Goal: Transaction & Acquisition: Purchase product/service

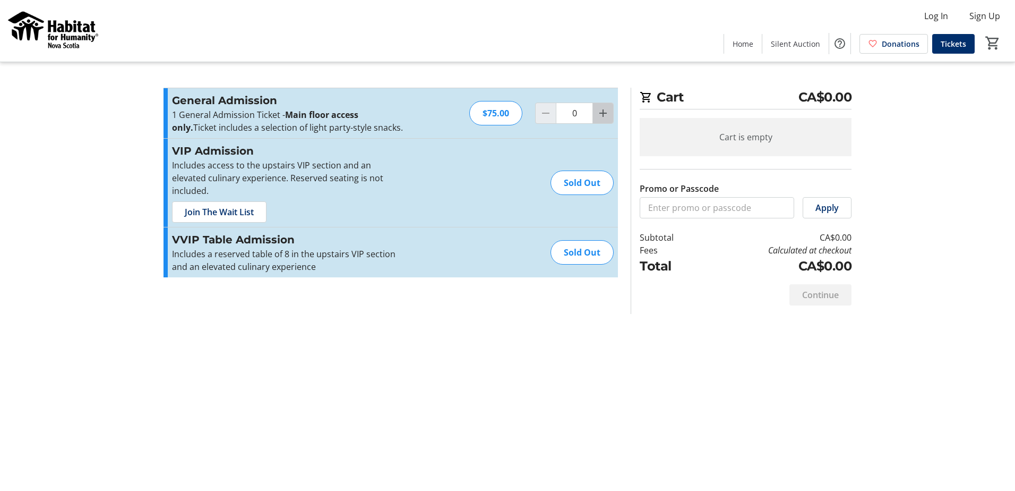
click at [599, 112] on mat-icon "Increment by one" at bounding box center [603, 113] width 13 height 13
type input "3"
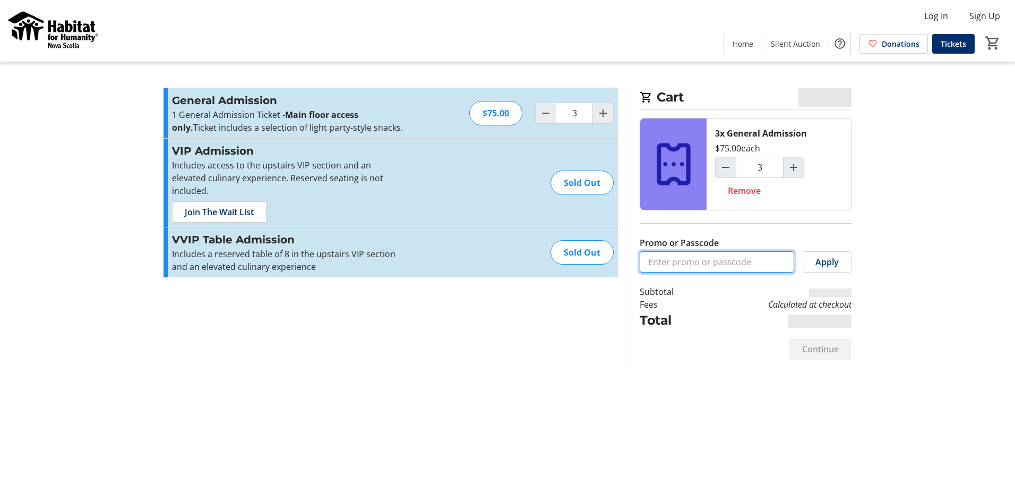
drag, startPoint x: 710, startPoint y: 211, endPoint x: 673, endPoint y: 264, distance: 64.5
click at [673, 266] on input "Promo or Passcode" at bounding box center [717, 261] width 155 height 21
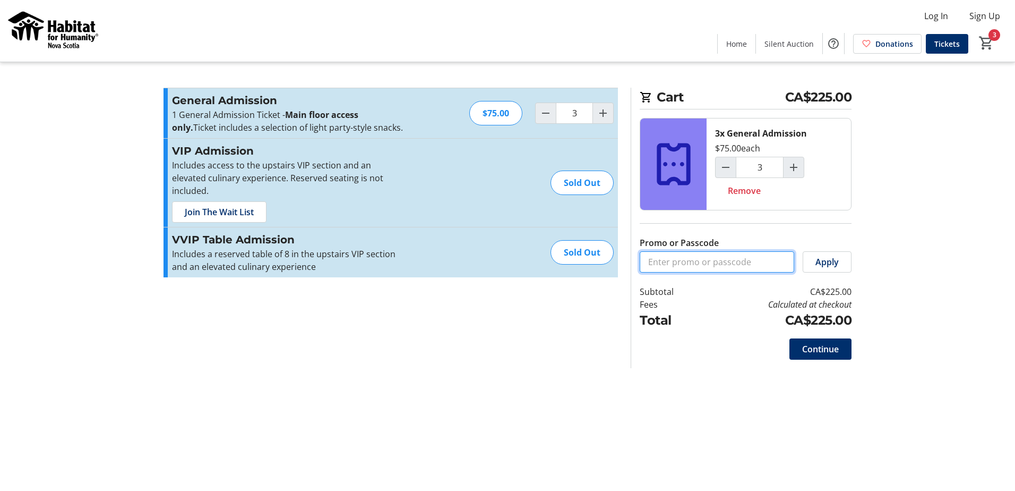
paste input "ESDAILE-GA2025!!"
type input "ESDAILE-GA2025!!"
click at [828, 263] on span "Apply" at bounding box center [827, 261] width 23 height 13
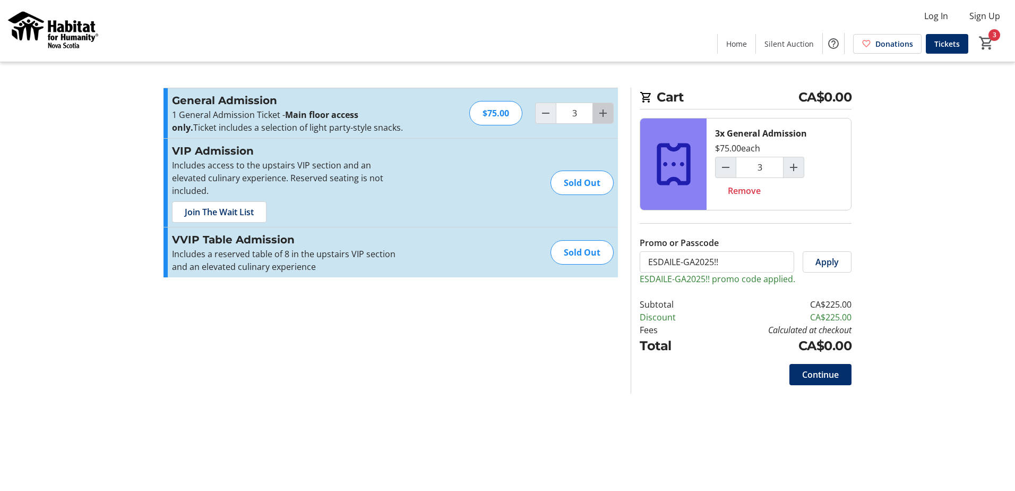
click at [607, 120] on span "Increment by one" at bounding box center [603, 113] width 20 height 20
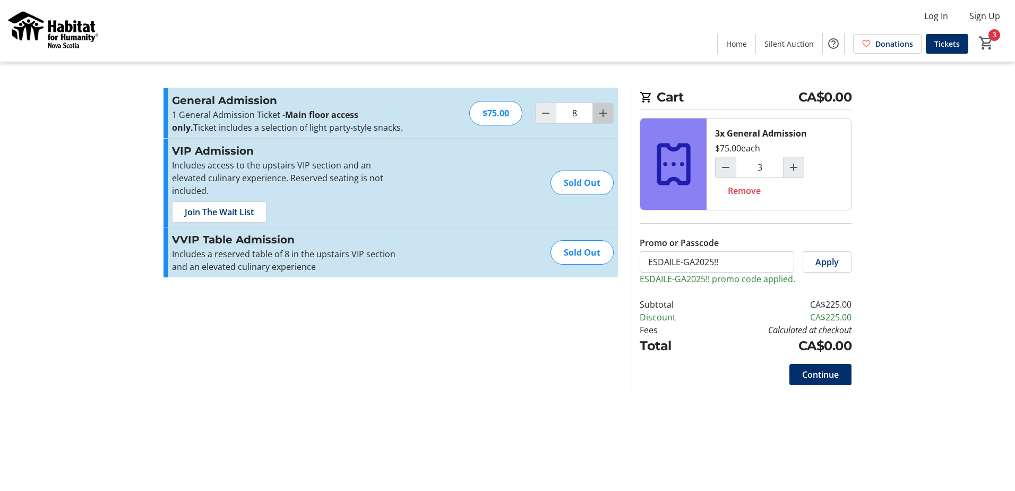
click at [607, 120] on span "Increment by one" at bounding box center [603, 113] width 20 height 20
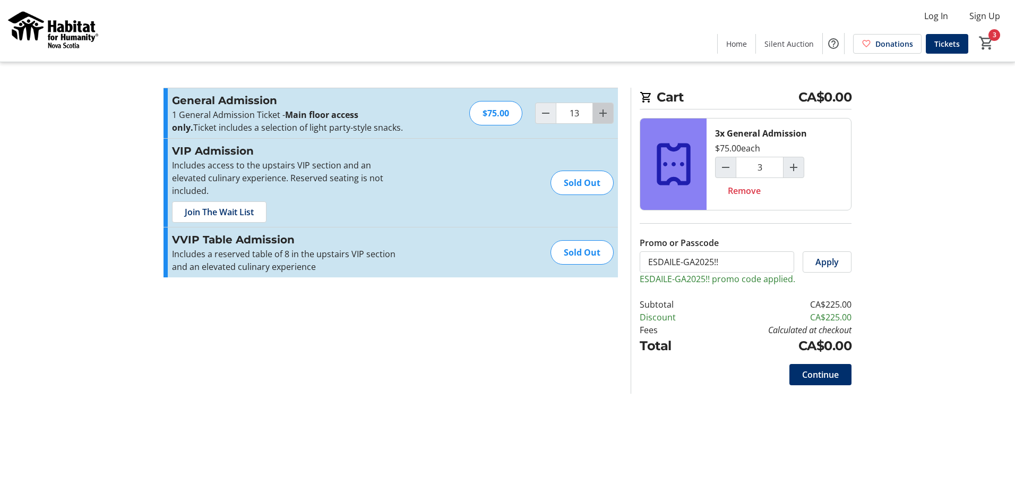
click at [607, 120] on span "Increment by one" at bounding box center [603, 113] width 20 height 20
click at [607, 119] on span "Increment by one" at bounding box center [603, 113] width 20 height 20
click at [607, 119] on mat-icon "Increment by one" at bounding box center [603, 113] width 13 height 13
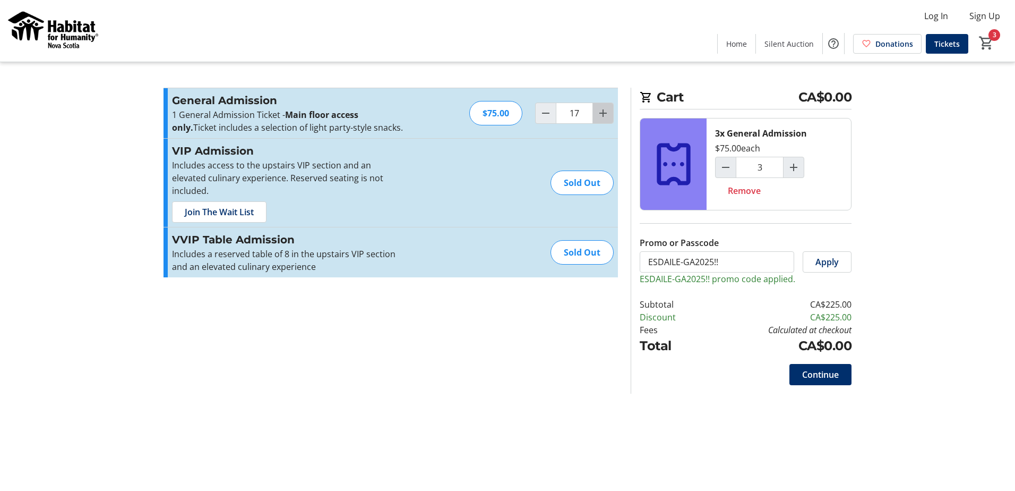
type input "18"
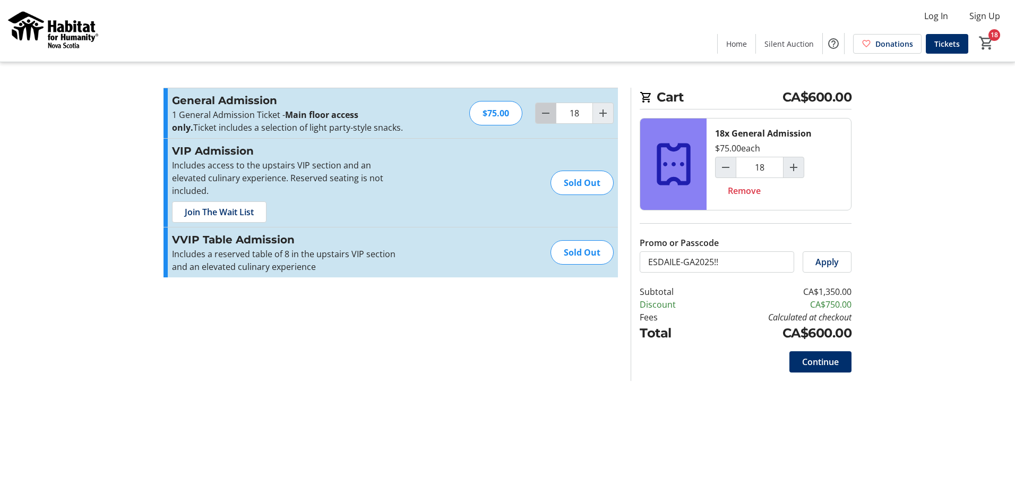
click at [544, 112] on mat-icon "Decrement by one" at bounding box center [546, 113] width 13 height 13
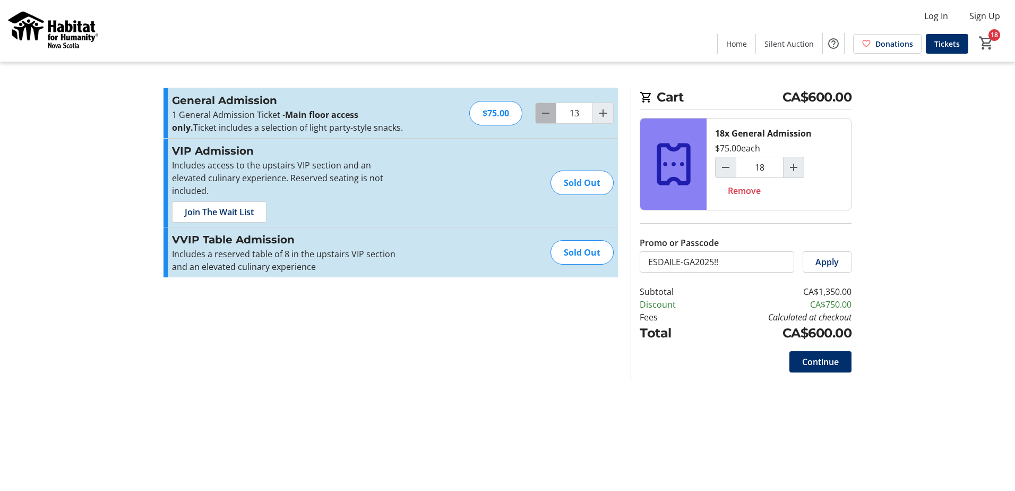
click at [544, 112] on mat-icon "Decrement by one" at bounding box center [546, 113] width 13 height 13
type input "10"
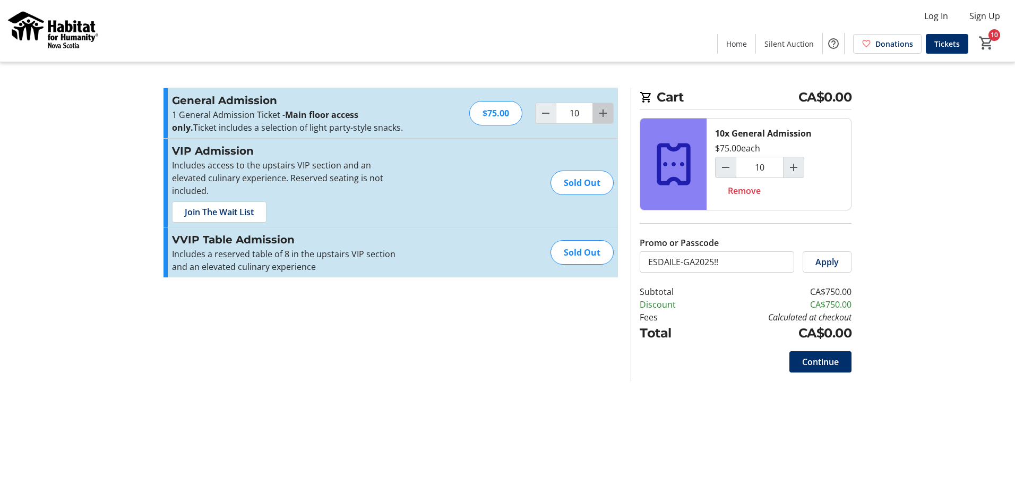
click at [600, 112] on mat-icon "Increment by one" at bounding box center [603, 113] width 13 height 13
type input "11"
click at [548, 116] on mat-icon "Decrement by one" at bounding box center [546, 113] width 13 height 13
type input "10"
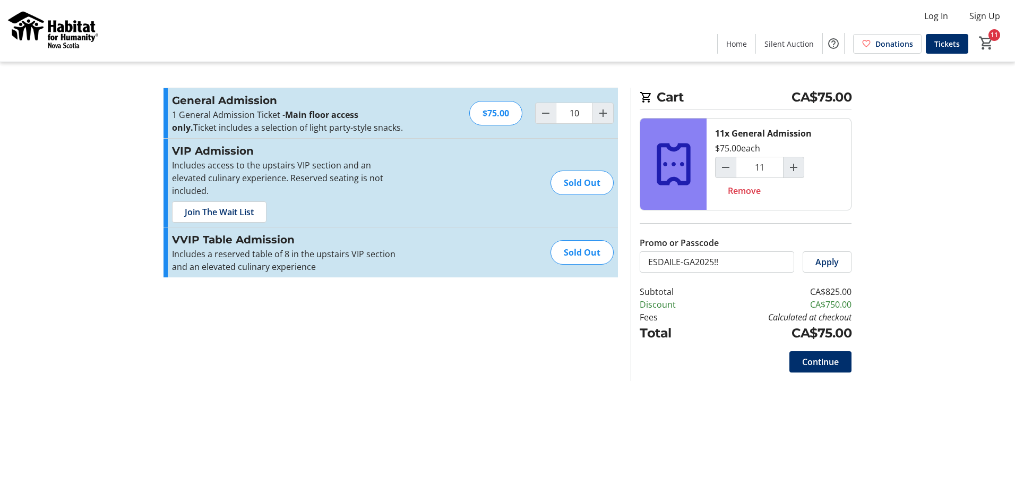
type input "10"
click at [818, 363] on span "Continue" at bounding box center [820, 361] width 37 height 13
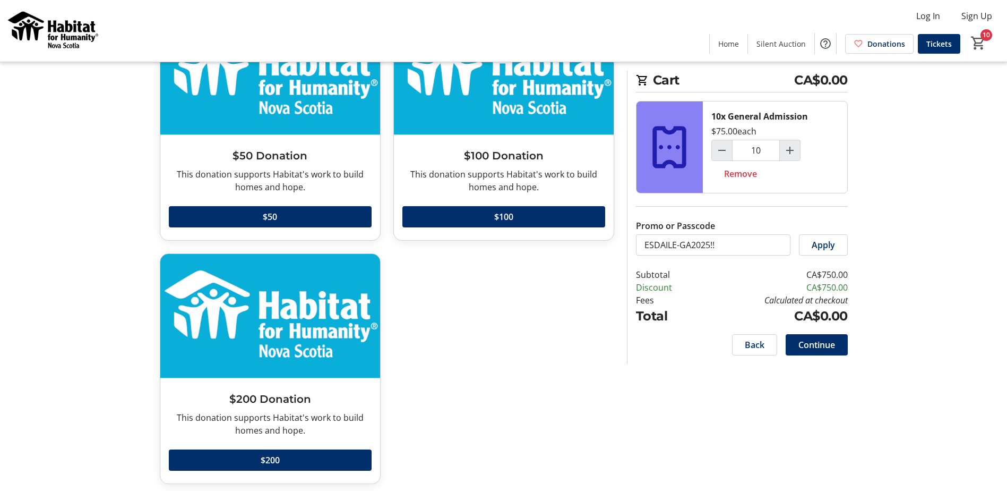
scroll to position [358, 0]
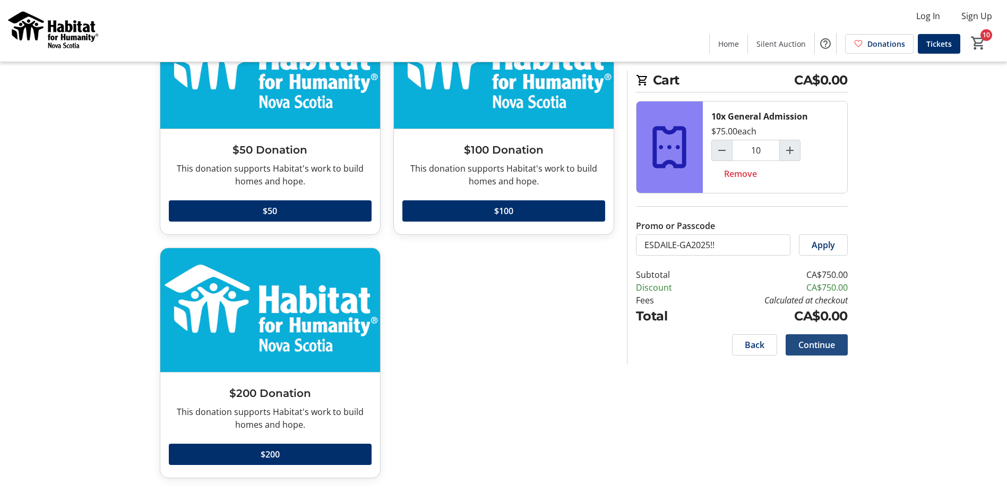
click at [827, 342] on span "Continue" at bounding box center [817, 344] width 37 height 13
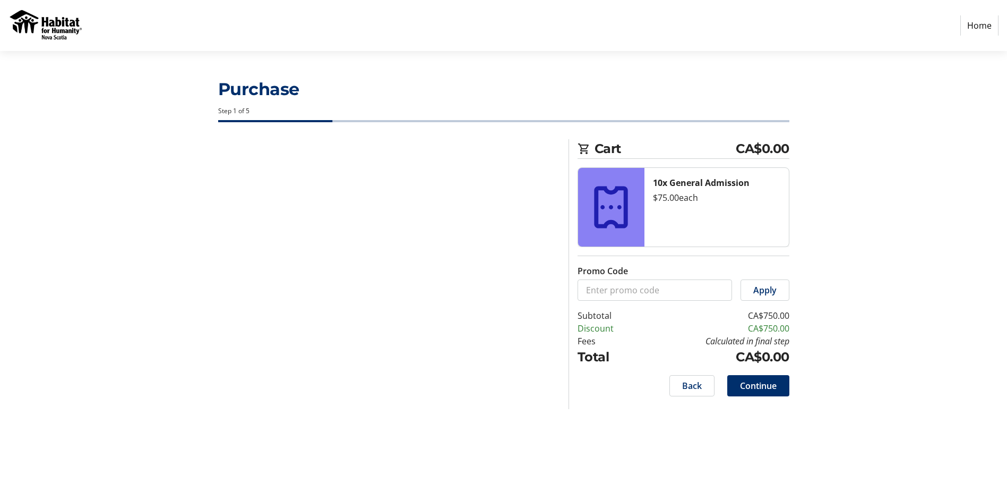
select select "CA"
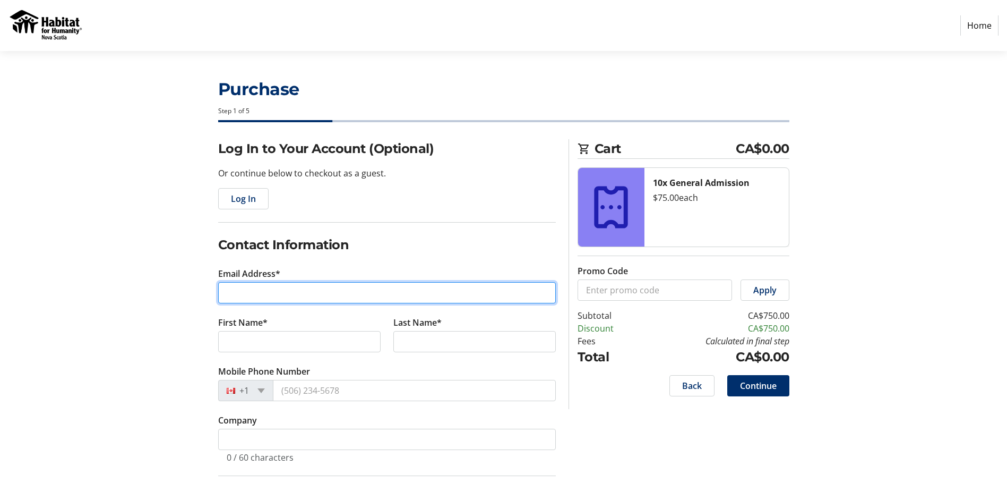
click at [244, 292] on input "Email Address*" at bounding box center [387, 292] width 338 height 21
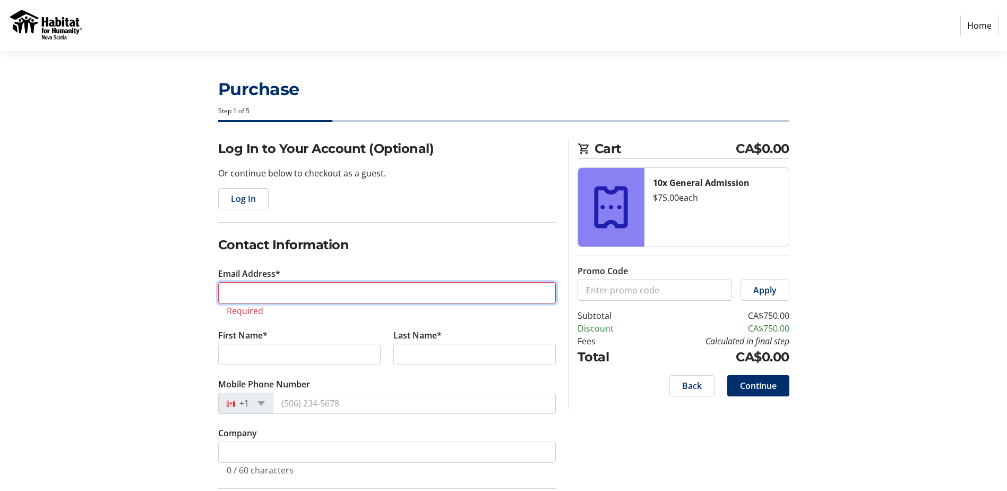
paste input "[PERSON_NAME][EMAIL_ADDRESS][PERSON_NAME][DOMAIN_NAME]"
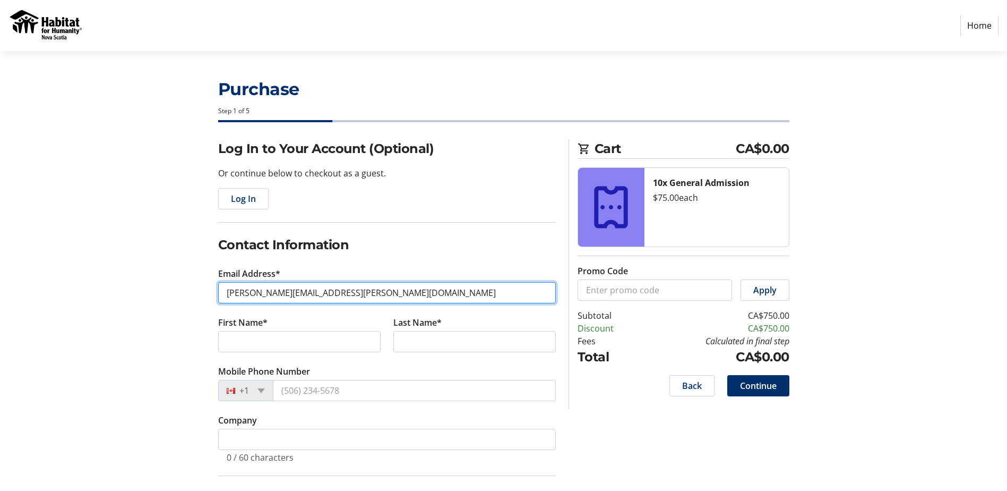
type input "[PERSON_NAME][EMAIL_ADDRESS][PERSON_NAME][DOMAIN_NAME]"
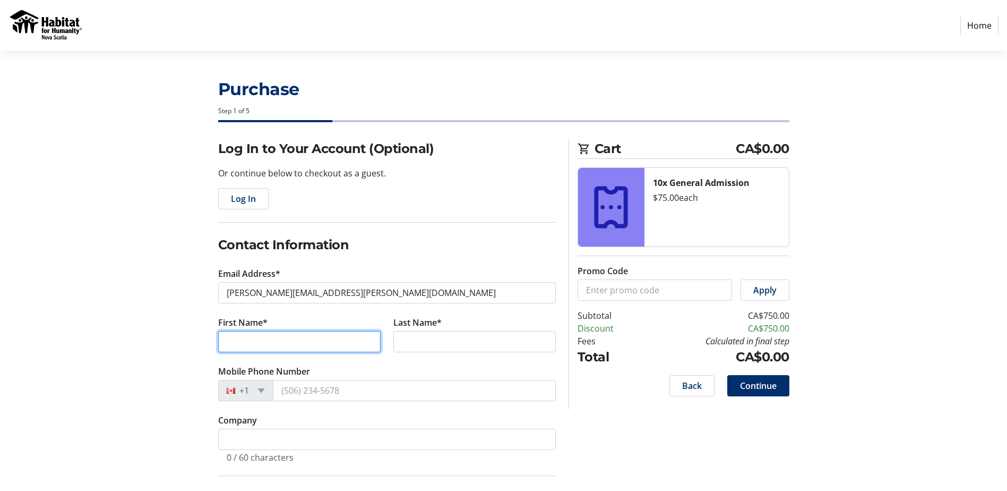
click at [258, 343] on input "First Name*" at bounding box center [299, 341] width 163 height 21
type input "E"
type input "Esdaile"
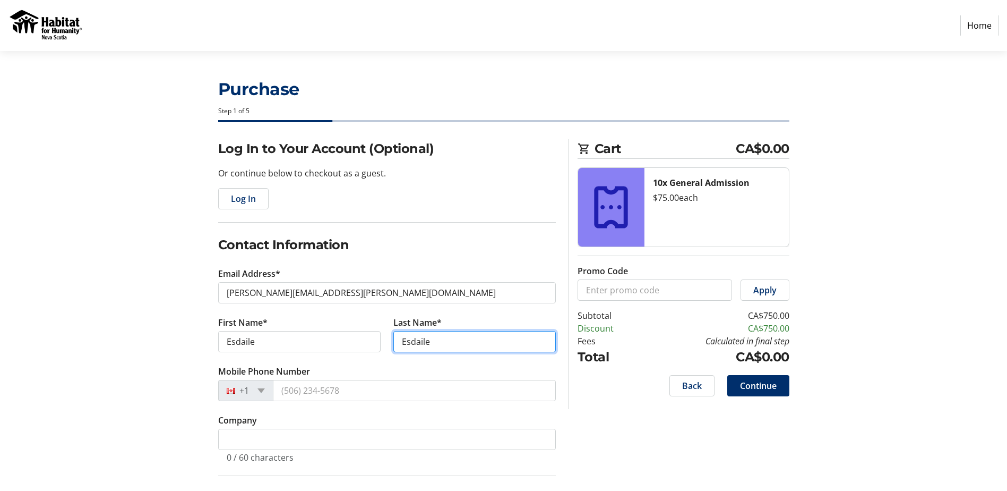
drag, startPoint x: 445, startPoint y: 344, endPoint x: 405, endPoint y: 356, distance: 41.8
click at [402, 351] on input "Esdaile" at bounding box center [475, 341] width 163 height 21
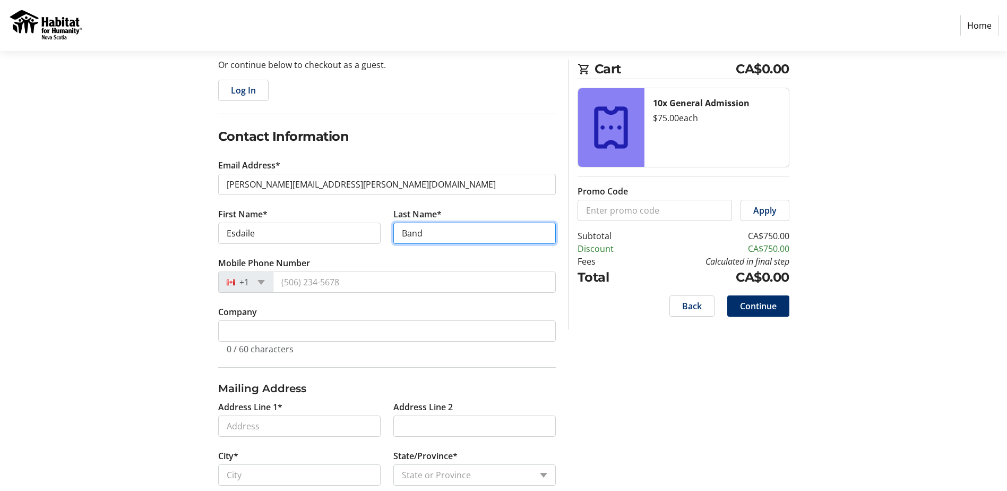
scroll to position [106, 0]
type input "Band"
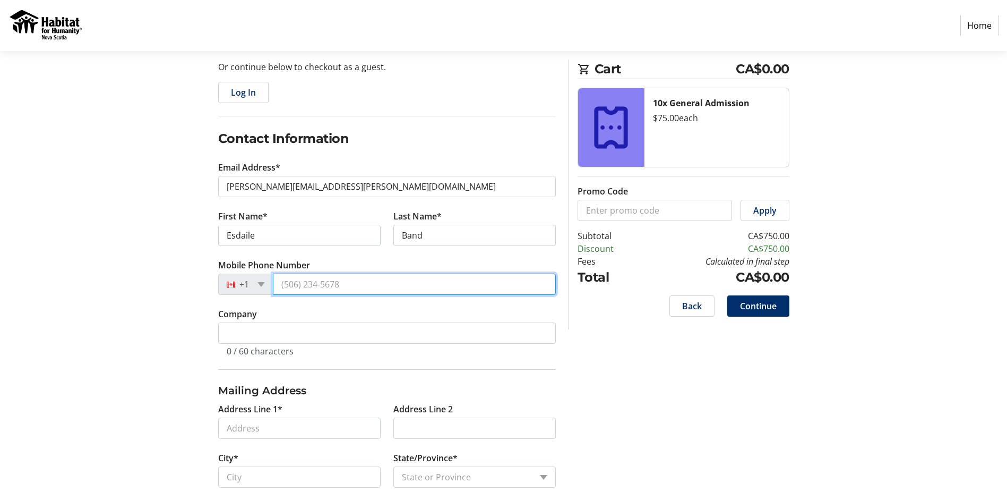
click at [318, 283] on input "Mobile Phone Number" at bounding box center [414, 284] width 283 height 21
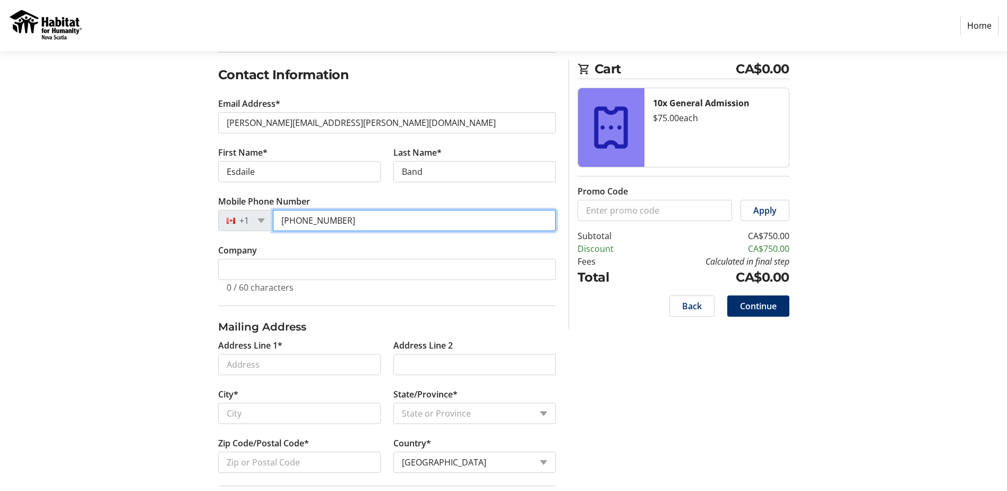
scroll to position [177, 0]
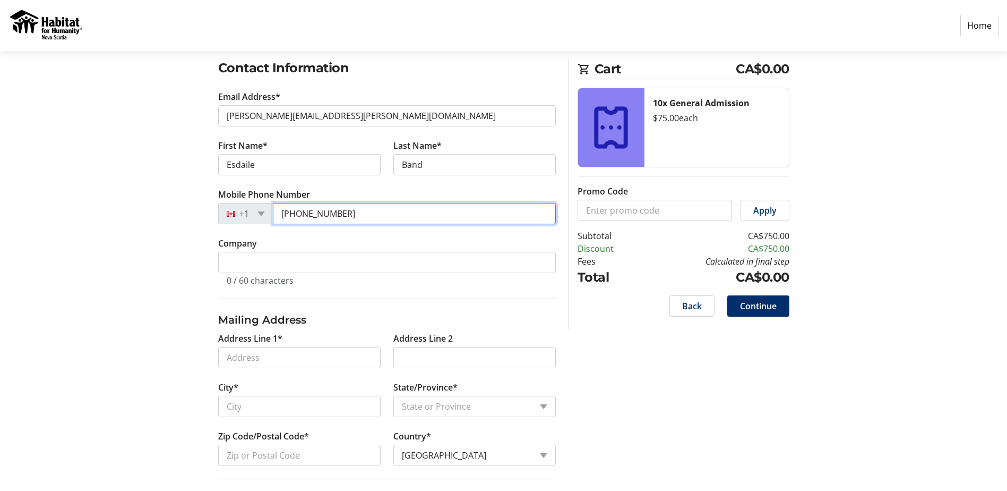
type input "[PHONE_NUMBER]"
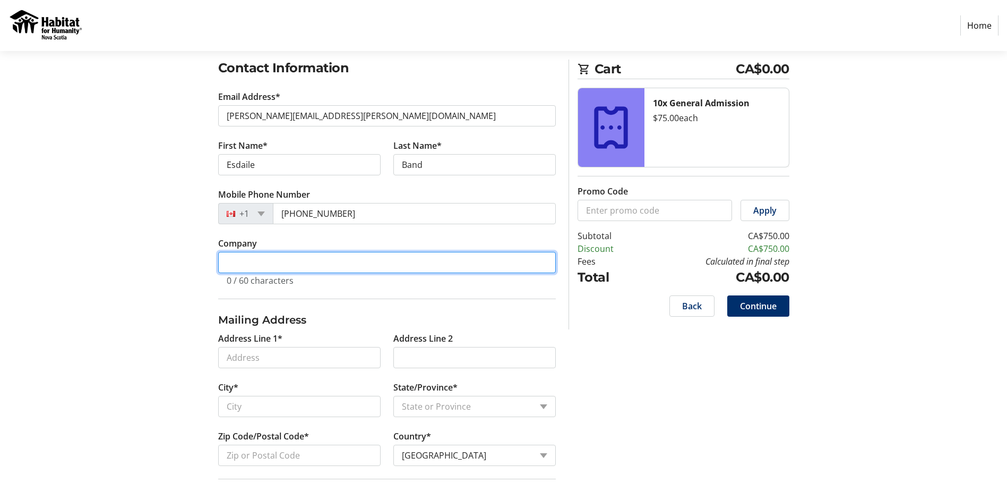
click at [300, 268] on input "Company" at bounding box center [387, 262] width 338 height 21
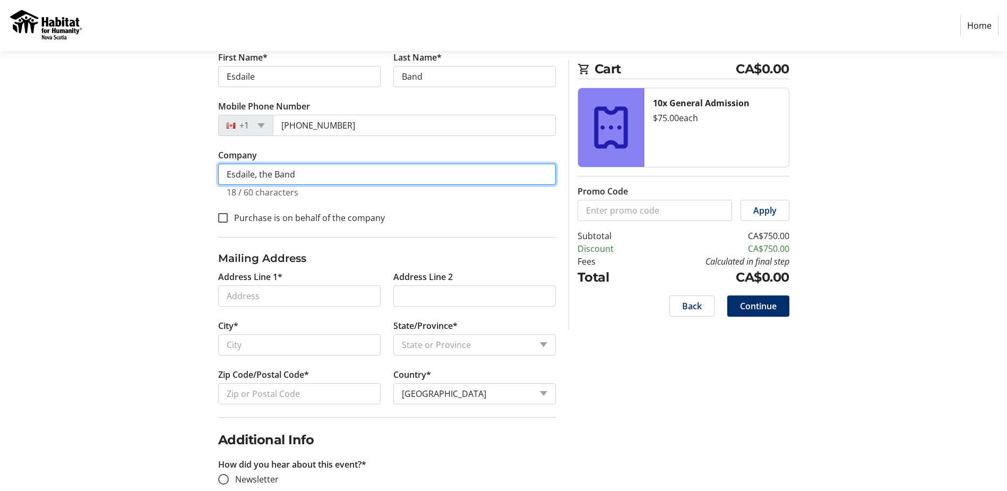
scroll to position [266, 0]
type input "Esdaile, the Band"
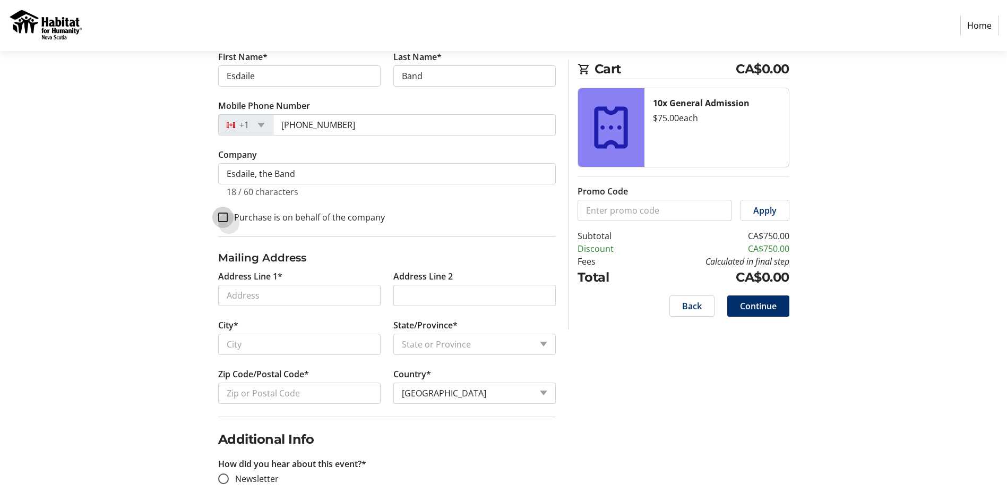
click at [226, 212] on input "Purchase is on behalf of the company" at bounding box center [223, 217] width 10 height 10
checkbox input "true"
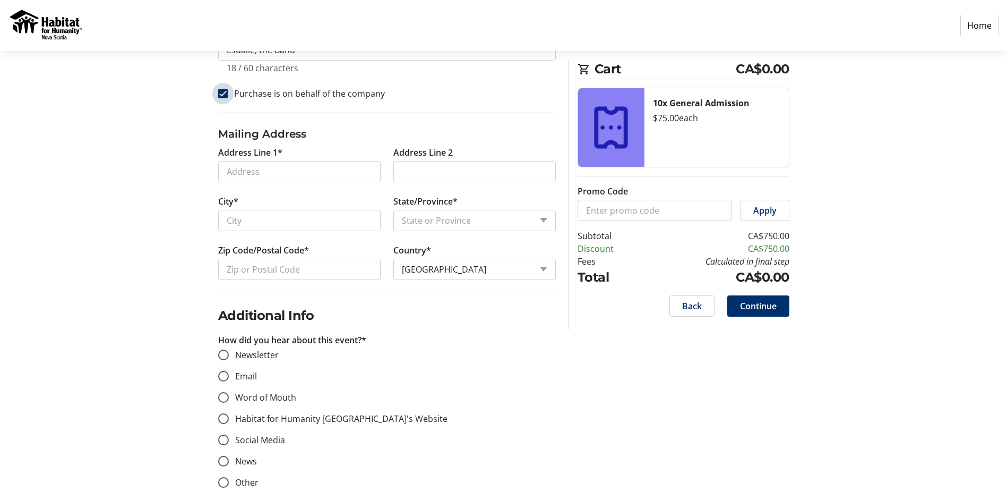
scroll to position [413, 0]
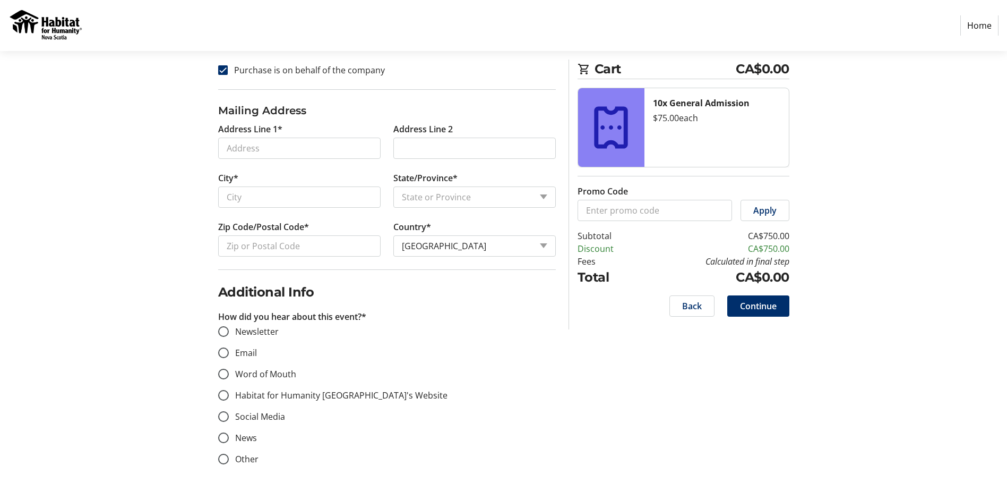
click at [241, 460] on label "Other" at bounding box center [244, 458] width 30 height 13
click at [229, 460] on input "Other" at bounding box center [223, 459] width 11 height 11
radio input "true"
click at [263, 484] on input "text" at bounding box center [387, 484] width 338 height 21
type input "Artist"
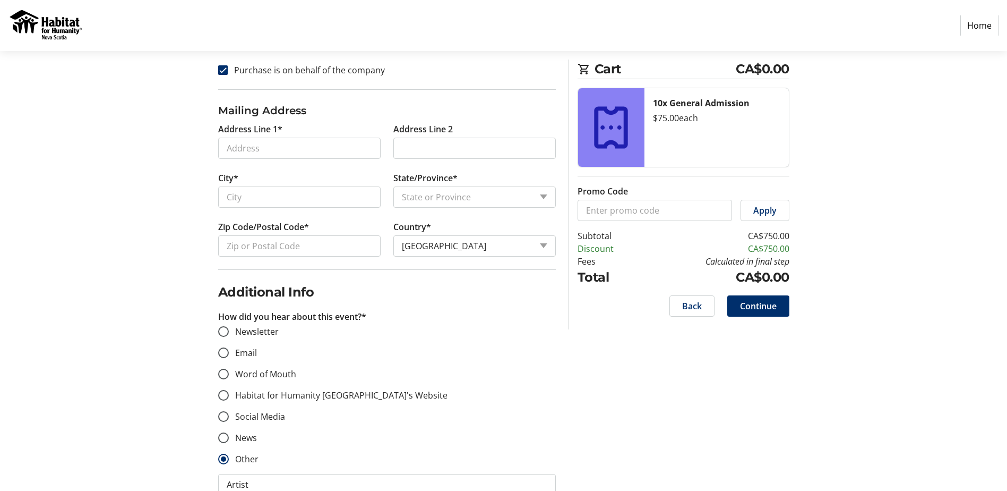
click at [357, 446] on mat-radio-group "Newsletter Email Word of Mouth Habitat for Humanity [GEOGRAPHIC_DATA]'s Website…" at bounding box center [387, 395] width 338 height 140
click at [759, 310] on span "Continue" at bounding box center [758, 306] width 37 height 13
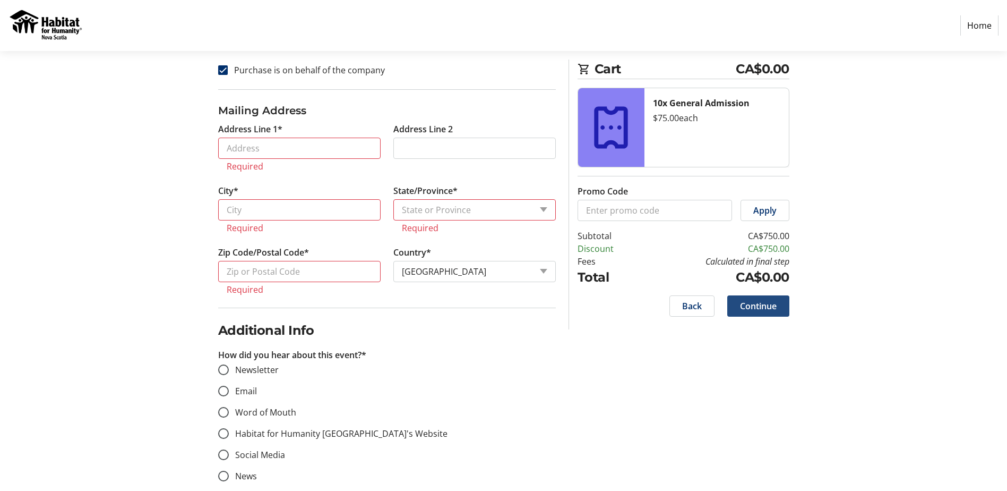
scroll to position [442, 0]
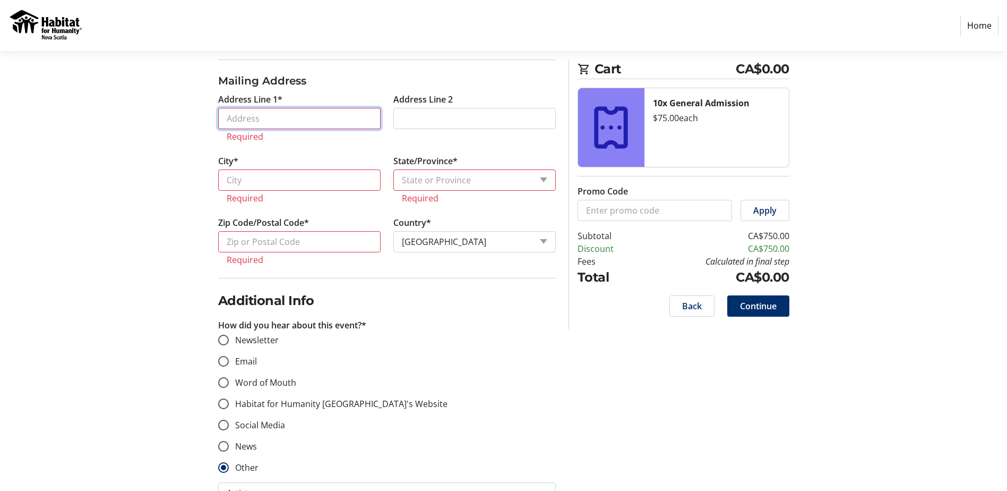
click at [263, 119] on input "Address Line 1*" at bounding box center [299, 118] width 163 height 21
type input "[STREET_ADDRESS][PERSON_NAME]"
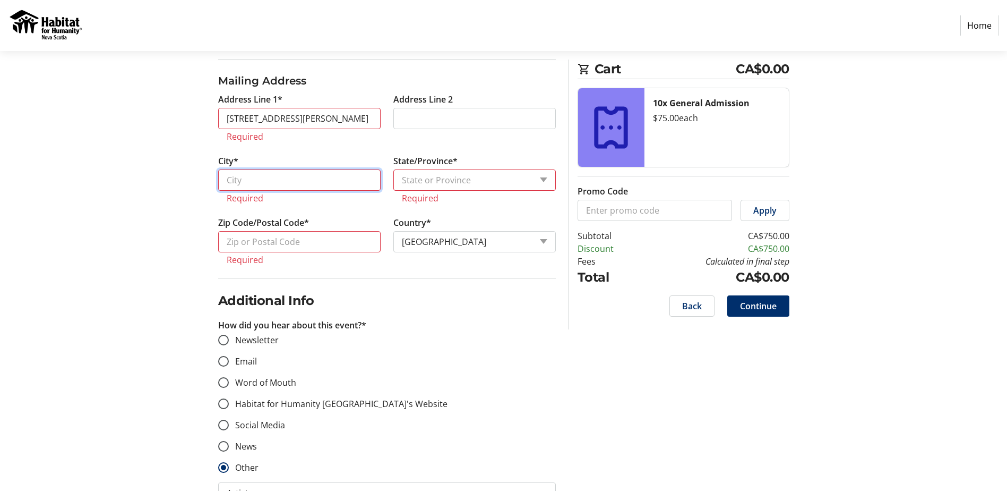
type input "Dartmouth"
select select "NS"
type input "B3B 1H4"
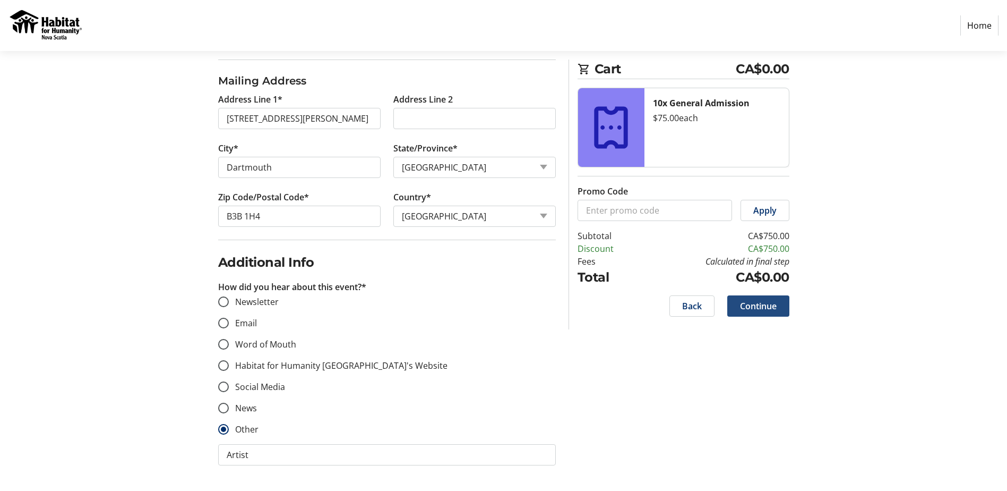
click at [761, 309] on span "Continue" at bounding box center [758, 306] width 37 height 13
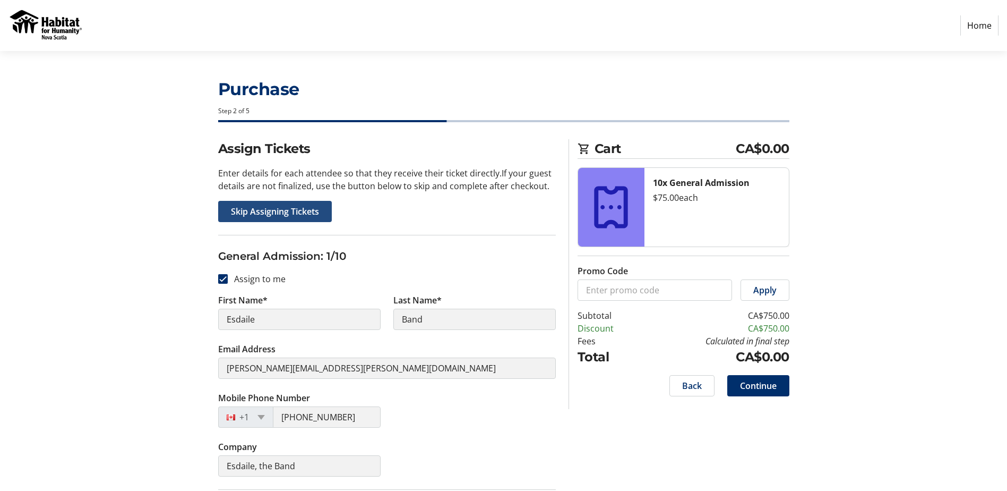
click at [285, 208] on span "Skip Assigning Tickets" at bounding box center [275, 211] width 88 height 13
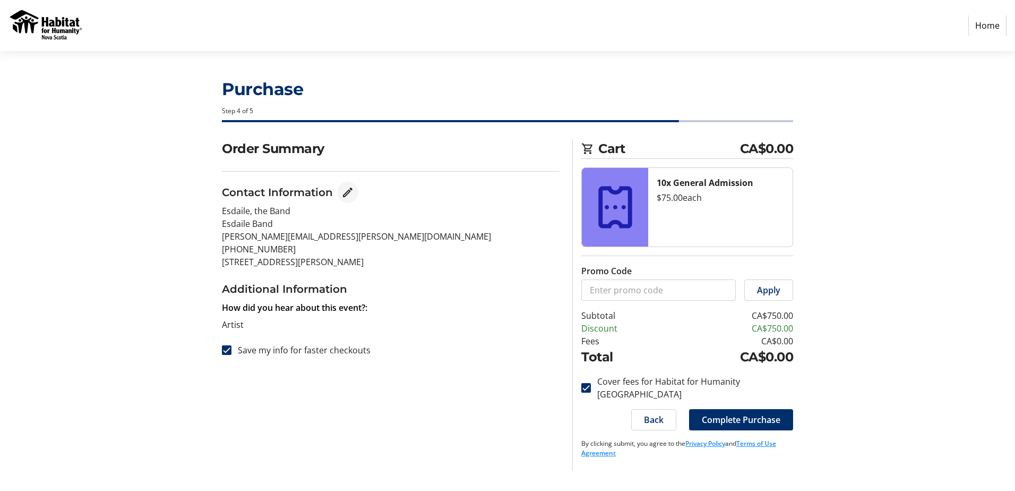
click at [344, 191] on mat-icon "Edit Contact Information" at bounding box center [347, 192] width 13 height 13
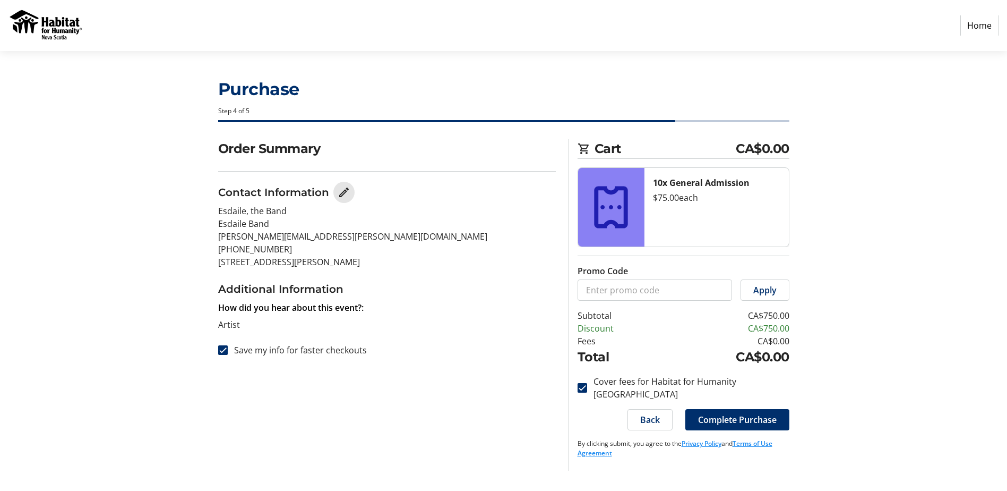
select select "NS"
select select "CA"
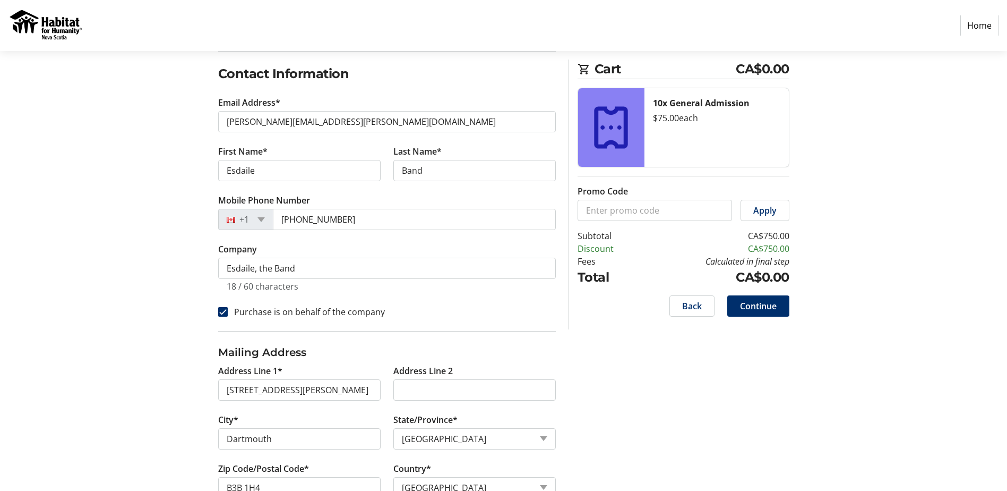
scroll to position [159, 0]
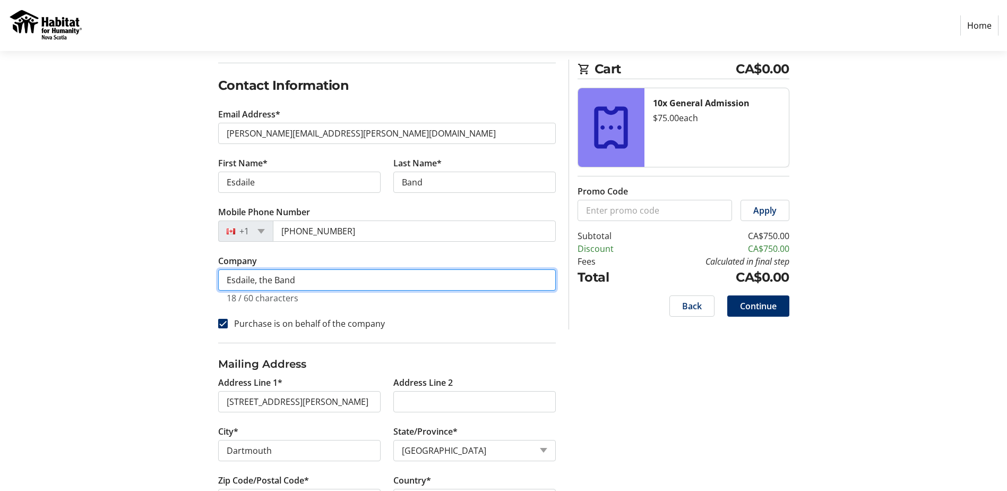
drag, startPoint x: 312, startPoint y: 284, endPoint x: 257, endPoint y: 284, distance: 55.8
click at [257, 284] on input "Esdaile, the Band" at bounding box center [387, 279] width 338 height 21
type input "Esdaile"
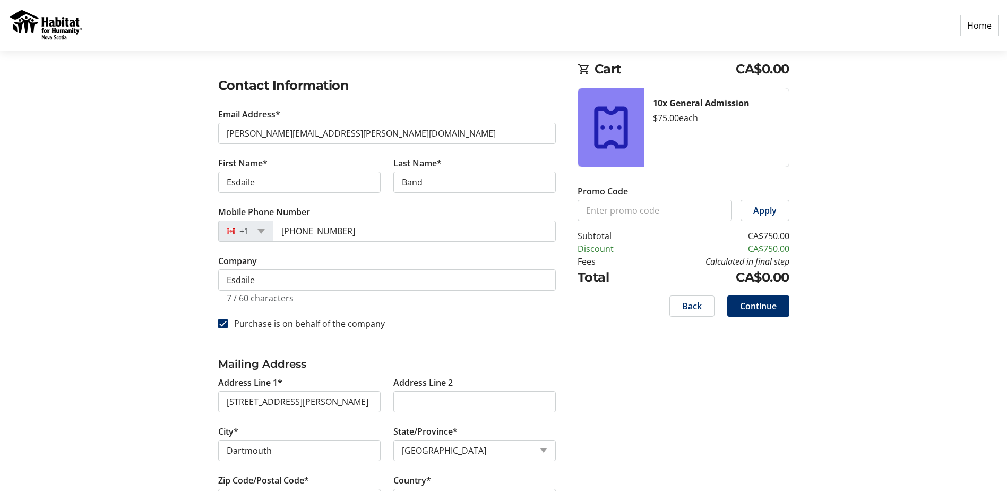
drag, startPoint x: 603, startPoint y: 335, endPoint x: 593, endPoint y: 335, distance: 10.6
click at [601, 335] on div "Log In to Your Account (Optional) Or continue below to checkout as a guest. Log…" at bounding box center [503, 377] width 701 height 794
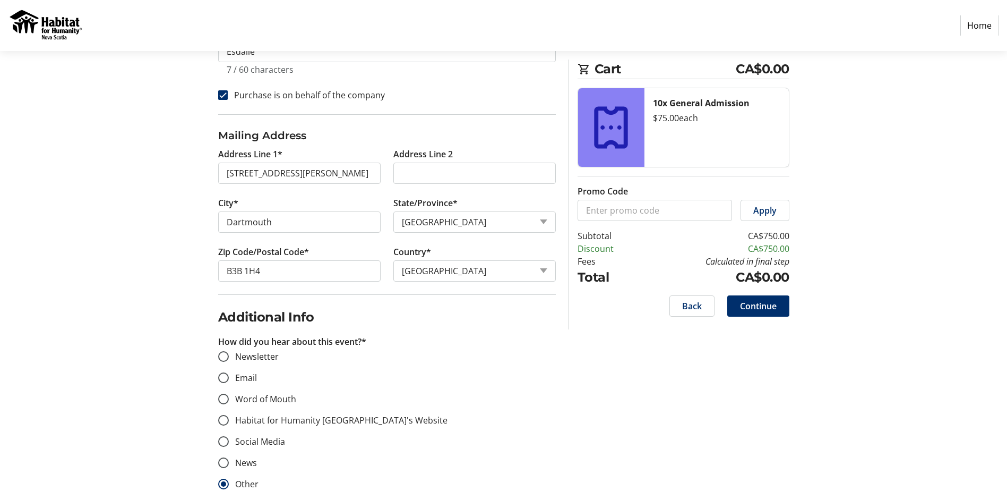
scroll to position [389, 0]
click at [770, 305] on span "Continue" at bounding box center [758, 306] width 37 height 13
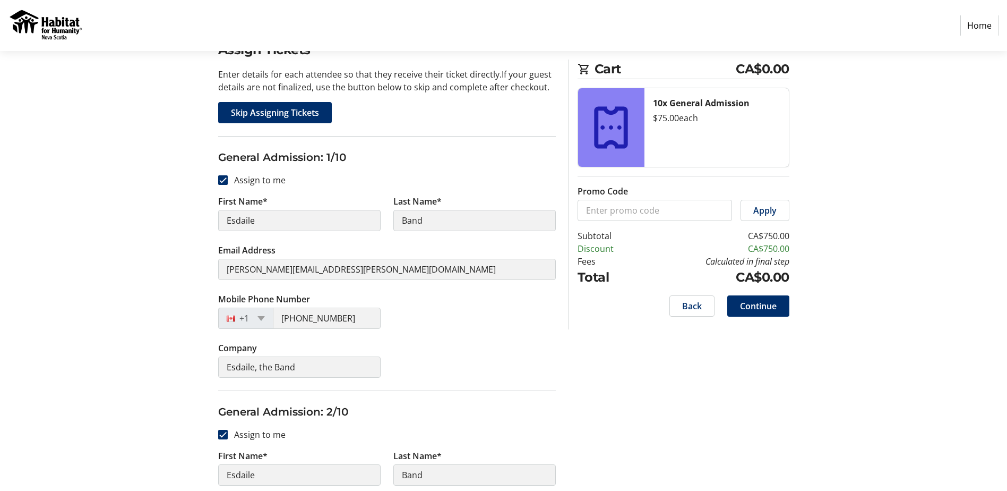
scroll to position [142, 0]
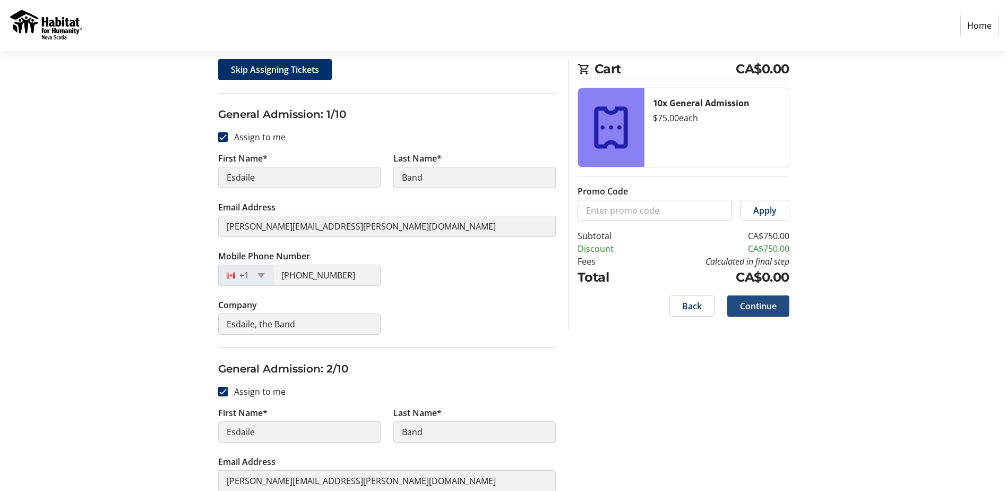
click at [766, 302] on span "Continue" at bounding box center [758, 306] width 37 height 13
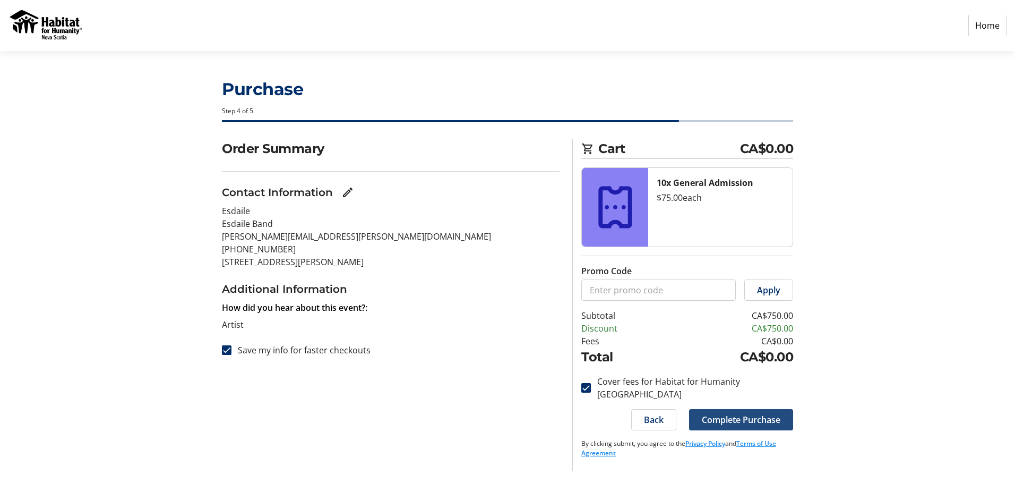
click at [746, 413] on span "Complete Purchase" at bounding box center [741, 419] width 79 height 13
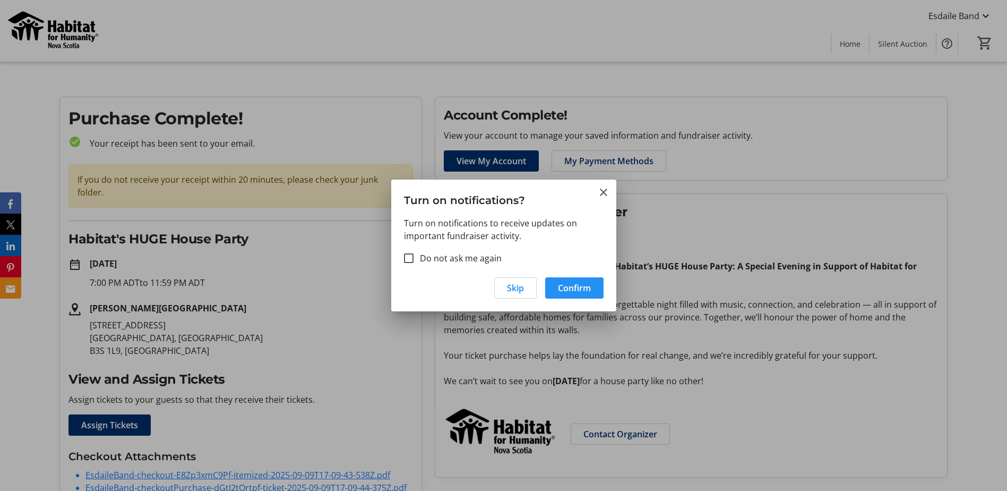
click at [570, 285] on span "Confirm" at bounding box center [574, 287] width 33 height 13
